Goal: Task Accomplishment & Management: Manage account settings

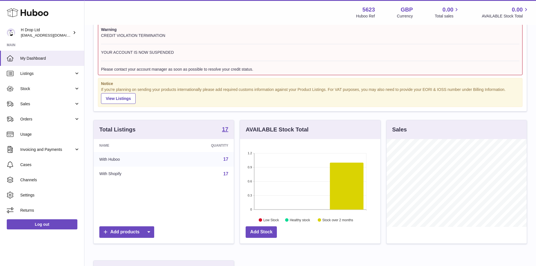
scroll to position [56, 0]
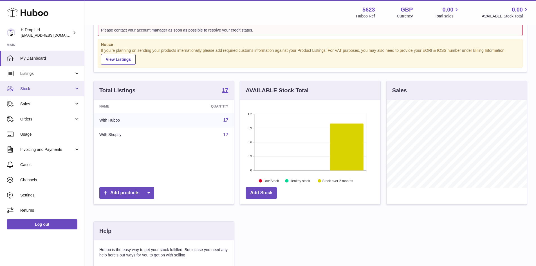
click at [49, 89] on span "Stock" at bounding box center [47, 88] width 54 height 5
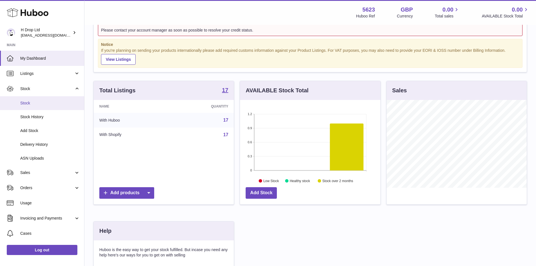
click at [35, 101] on span "Stock" at bounding box center [50, 102] width 60 height 5
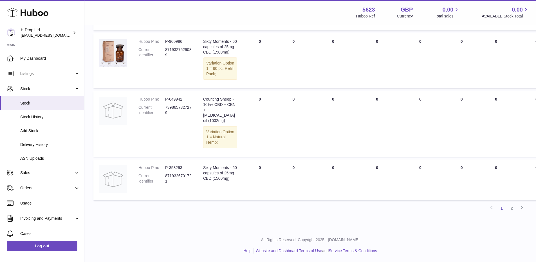
scroll to position [728, 0]
click at [520, 206] on icon at bounding box center [522, 207] width 7 height 7
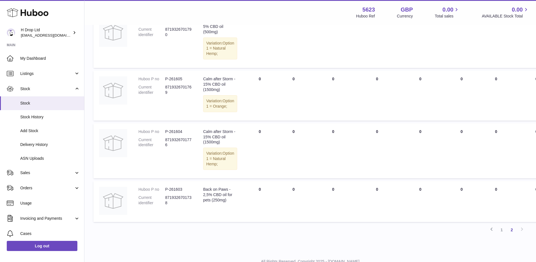
scroll to position [328, 0]
